Goal: Find specific page/section: Find specific page/section

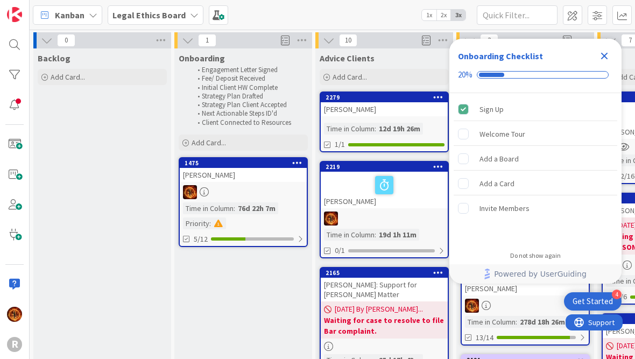
click at [132, 15] on b "Legal Ethics Board" at bounding box center [149, 15] width 73 height 11
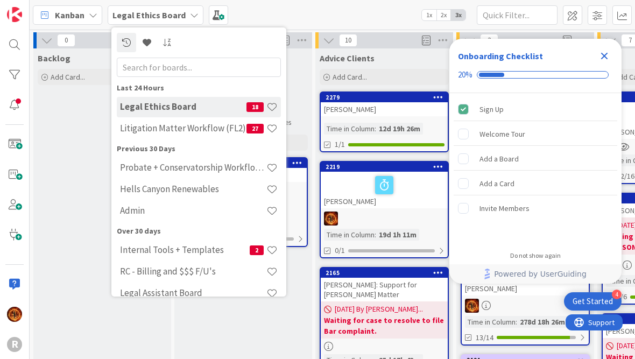
click at [197, 131] on h4 "Litigation Matter Workflow (FL2)" at bounding box center [183, 128] width 127 height 11
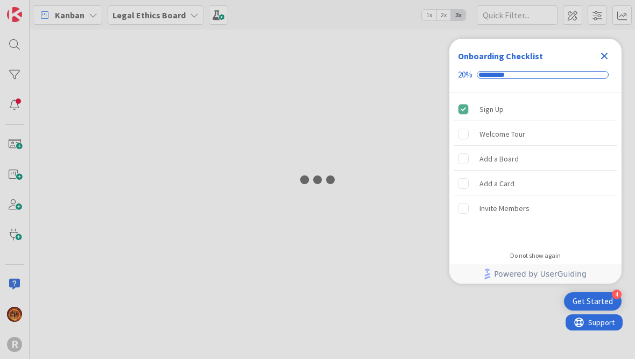
type input "Tis"
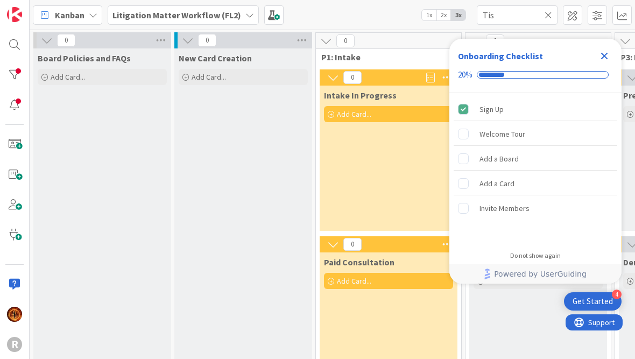
click at [604, 55] on icon "Close Checklist" at bounding box center [604, 56] width 7 height 7
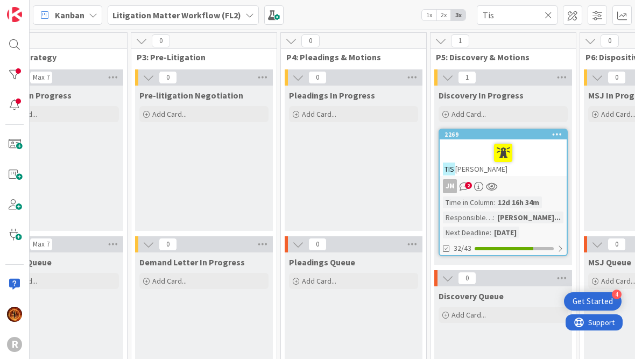
click at [16, 67] on div at bounding box center [15, 75] width 22 height 22
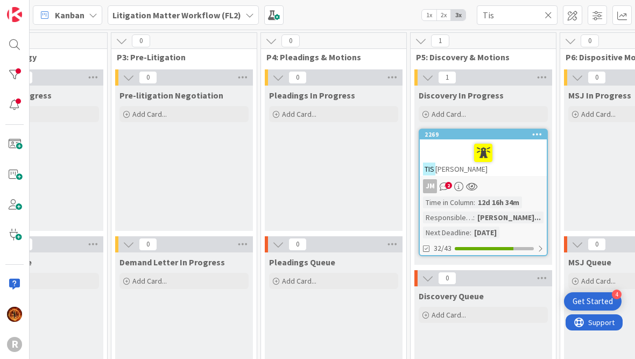
scroll to position [-1, 525]
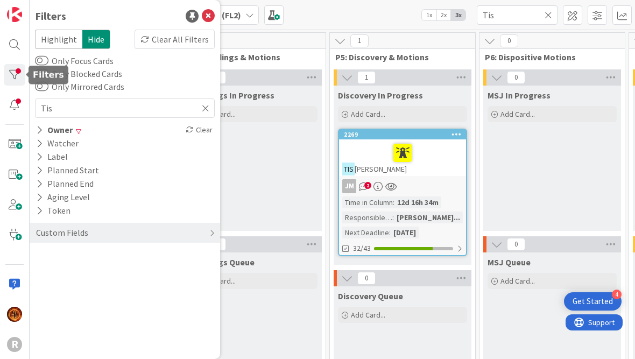
click at [47, 125] on div "Owner" at bounding box center [54, 129] width 39 height 13
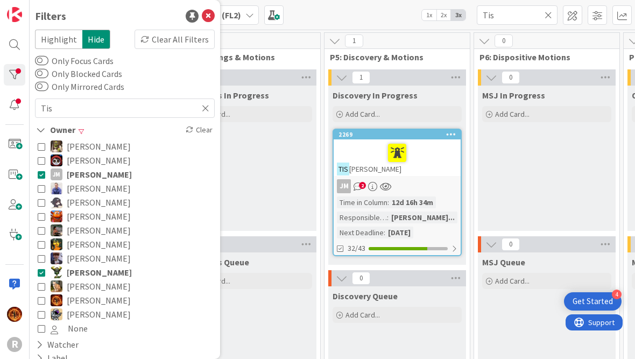
scroll to position [0, 591]
click at [42, 176] on icon at bounding box center [42, 175] width 8 height 8
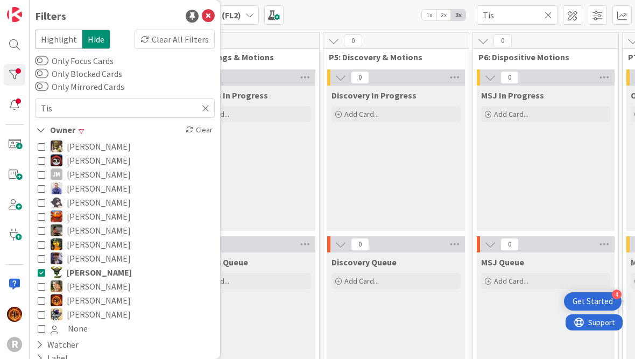
click at [45, 276] on icon at bounding box center [42, 273] width 8 height 8
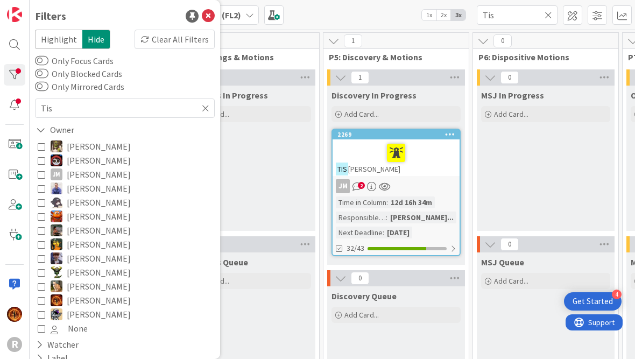
click at [44, 304] on icon at bounding box center [42, 301] width 8 height 8
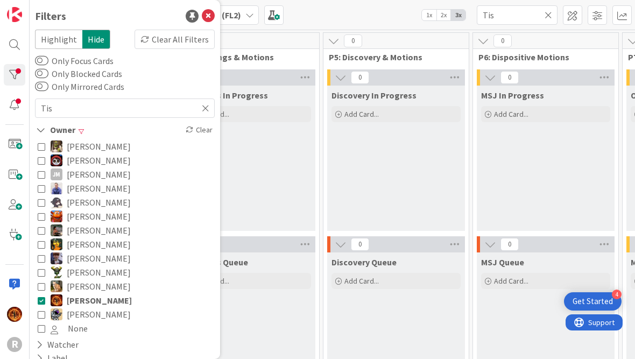
click at [45, 177] on button "[PERSON_NAME] [PERSON_NAME]" at bounding box center [125, 174] width 174 height 14
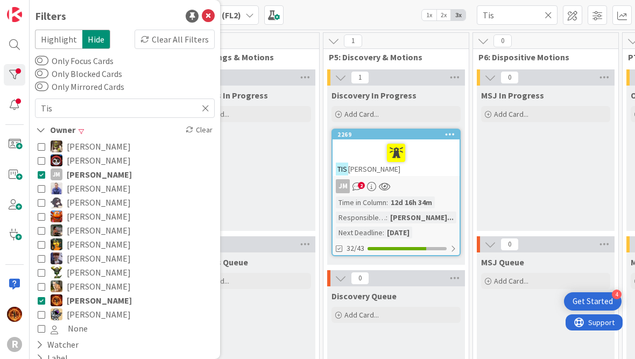
click at [41, 334] on button "None" at bounding box center [125, 328] width 174 height 14
click at [211, 21] on icon at bounding box center [208, 16] width 13 height 13
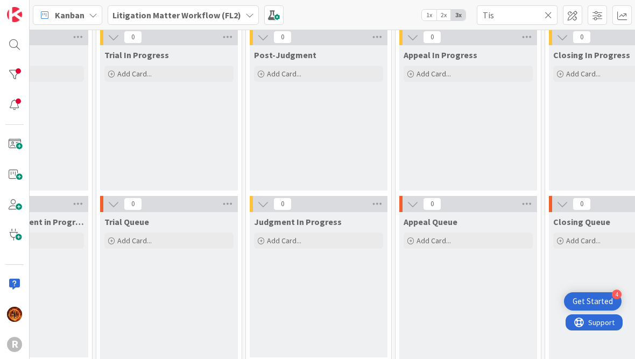
scroll to position [43, 1259]
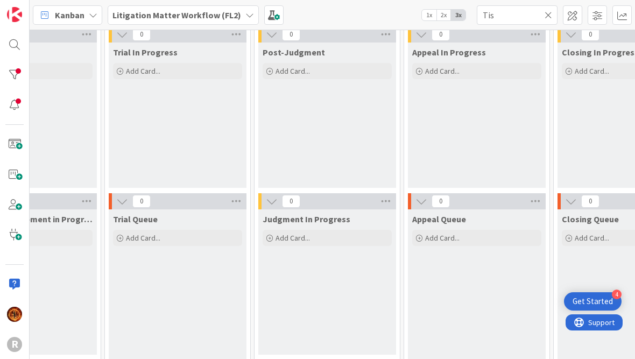
click at [12, 75] on div at bounding box center [15, 75] width 22 height 22
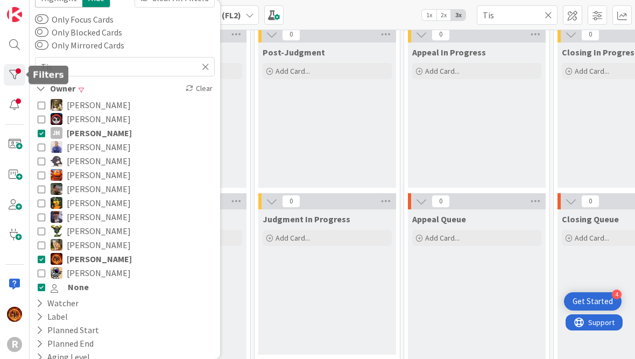
scroll to position [81, 0]
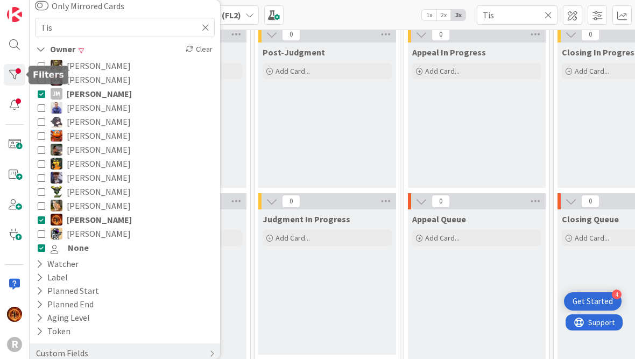
click at [42, 101] on button "[PERSON_NAME]" at bounding box center [125, 108] width 174 height 14
click at [44, 96] on icon at bounding box center [42, 94] width 8 height 8
click at [44, 111] on icon at bounding box center [42, 108] width 8 height 8
click at [44, 151] on icon at bounding box center [42, 150] width 8 height 8
click at [329, 158] on div "Post-Judgment Add Card..." at bounding box center [327, 115] width 138 height 145
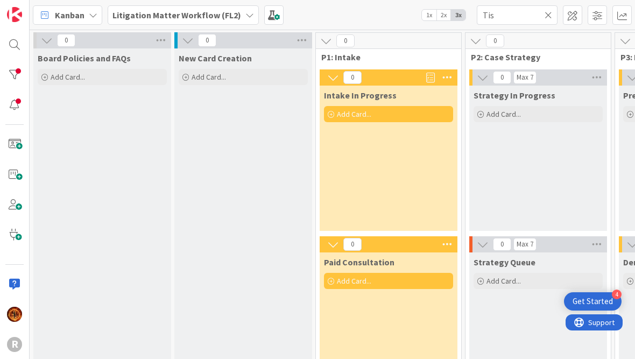
scroll to position [-1, -2]
click at [14, 76] on div at bounding box center [15, 75] width 22 height 22
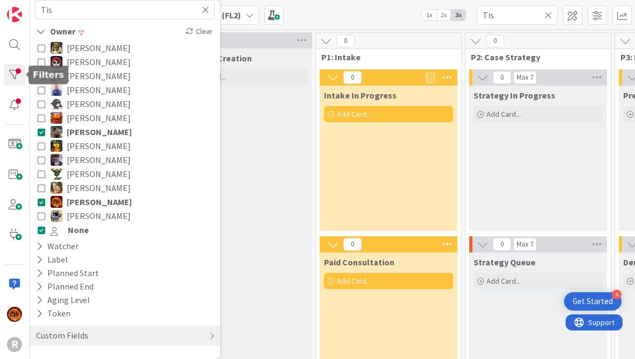
scroll to position [99, 0]
click at [83, 332] on div "Custom Fields" at bounding box center [62, 335] width 54 height 13
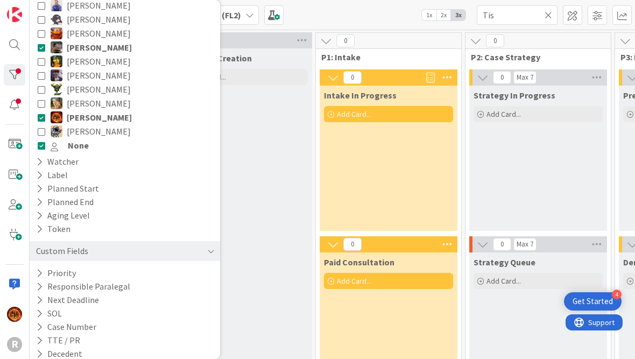
scroll to position [186, 0]
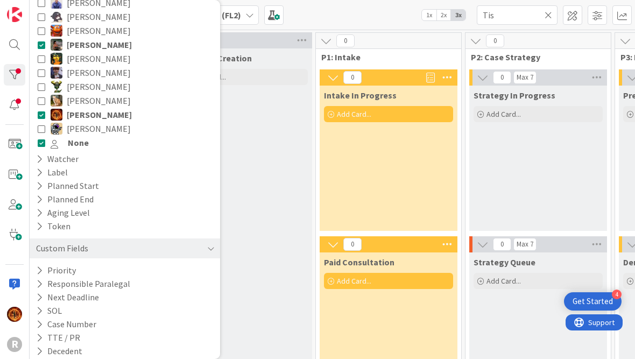
click at [40, 272] on icon at bounding box center [39, 270] width 7 height 9
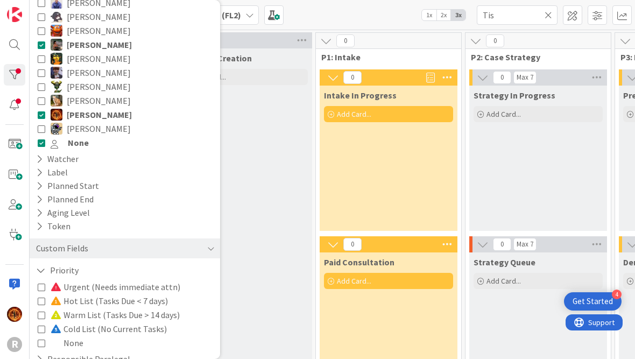
click at [39, 272] on icon at bounding box center [41, 270] width 10 height 9
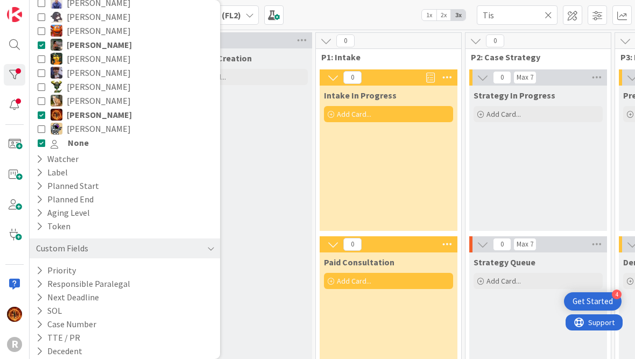
click at [276, 242] on div "New Card Creation Add Card..." at bounding box center [243, 309] width 138 height 522
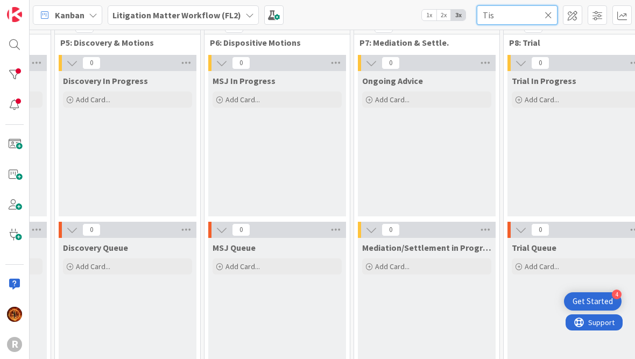
scroll to position [15, 859]
click at [544, 11] on input "Tis i" at bounding box center [517, 14] width 81 height 19
click at [553, 13] on input "Tis i" at bounding box center [517, 14] width 81 height 19
type input "Tis i"
click at [549, 10] on icon at bounding box center [549, 15] width 8 height 10
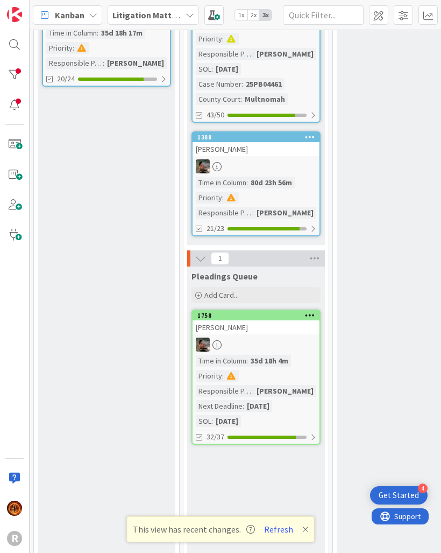
scroll to position [1036, 581]
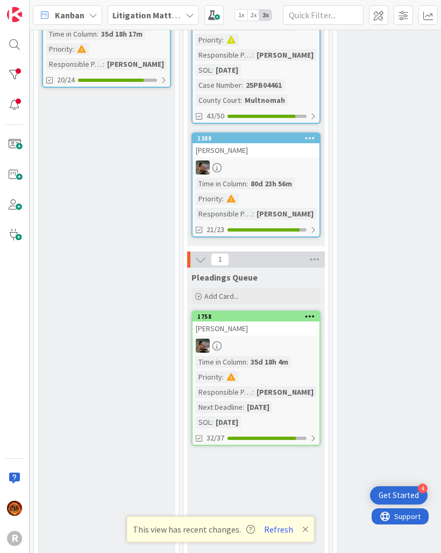
click at [306, 359] on icon at bounding box center [306, 529] width 6 height 9
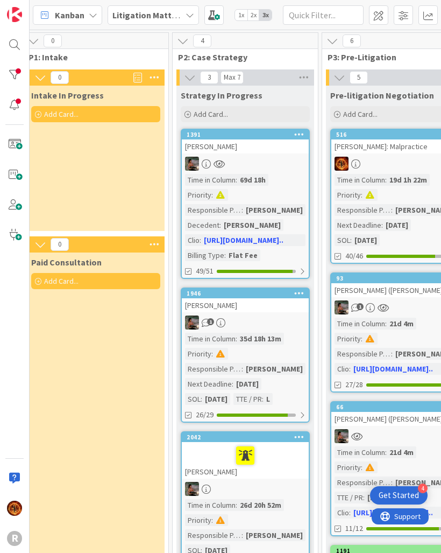
scroll to position [0, 293]
